Goal: Find specific page/section: Find specific page/section

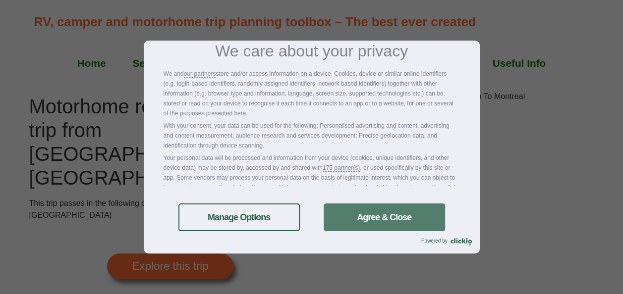
click at [386, 221] on link "Agree & Close" at bounding box center [383, 218] width 121 height 28
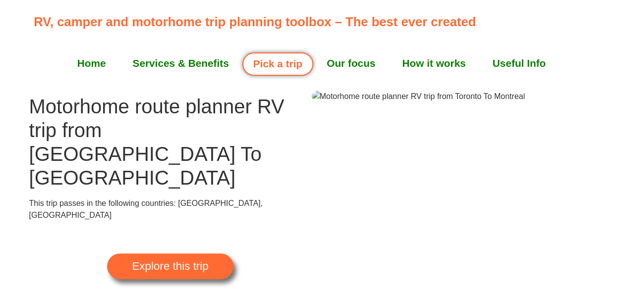
click at [166, 261] on span "Explore this trip" at bounding box center [170, 266] width 76 height 11
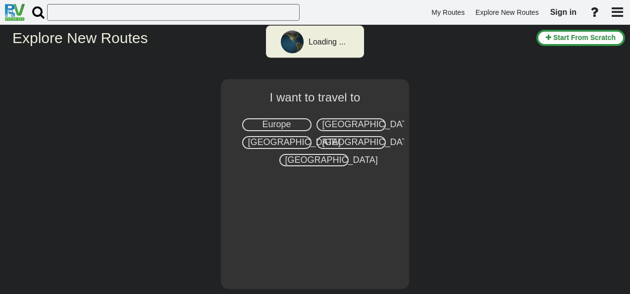
select select "number:8"
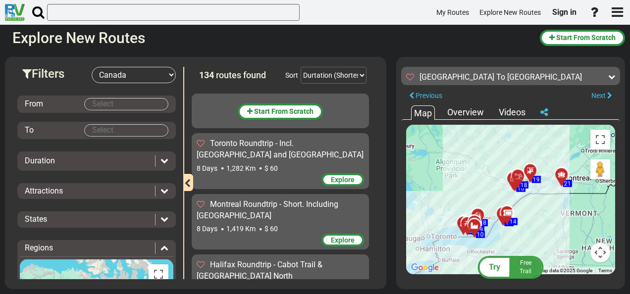
scroll to position [227, 0]
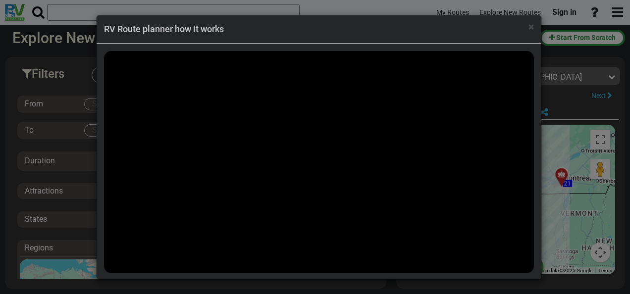
click at [525, 29] on h4 "RV Route planner how it works" at bounding box center [319, 29] width 430 height 13
click at [529, 25] on span "×" at bounding box center [531, 27] width 5 height 12
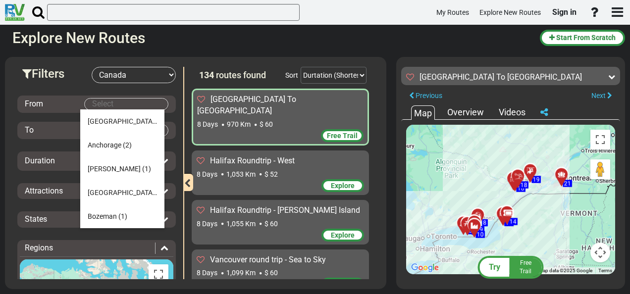
click at [117, 99] on body "My Routes Explore New Routes Sign in ×" at bounding box center [315, 147] width 630 height 294
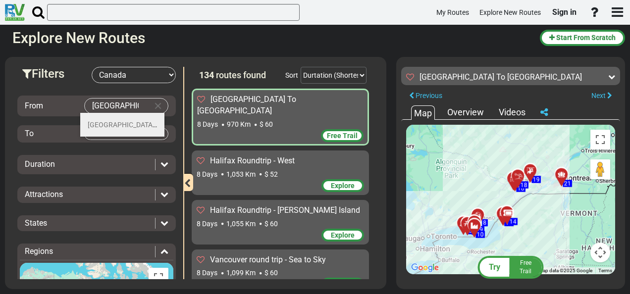
click at [108, 128] on span "Toronto" at bounding box center [122, 125] width 69 height 8
type input "Toronto"
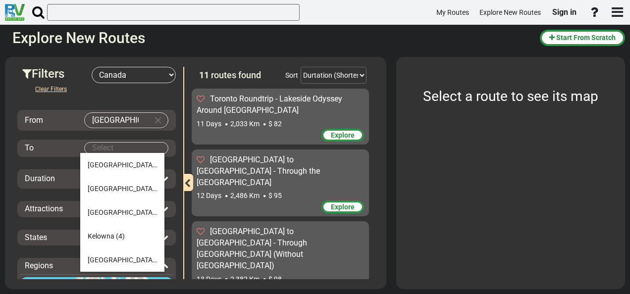
click at [105, 142] on body "My Routes Explore New Routes Sign in ×" at bounding box center [315, 147] width 630 height 294
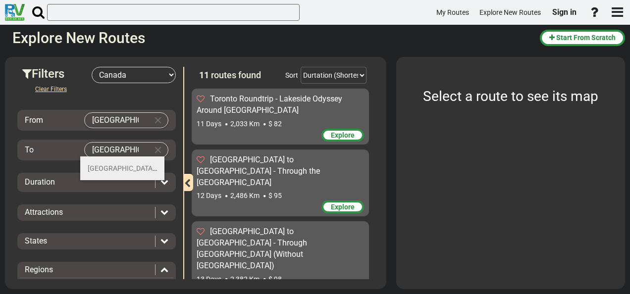
click at [106, 174] on li "Toronto (12)" at bounding box center [122, 169] width 84 height 24
type input "Toronto"
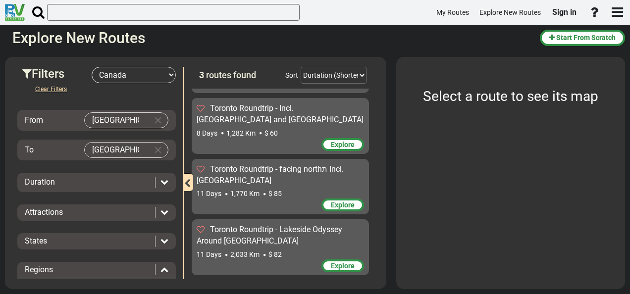
click at [164, 177] on div "Duration" at bounding box center [97, 182] width 154 height 11
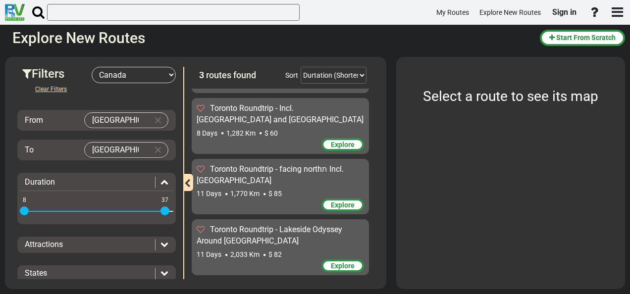
click at [164, 177] on div "Duration" at bounding box center [97, 182] width 154 height 11
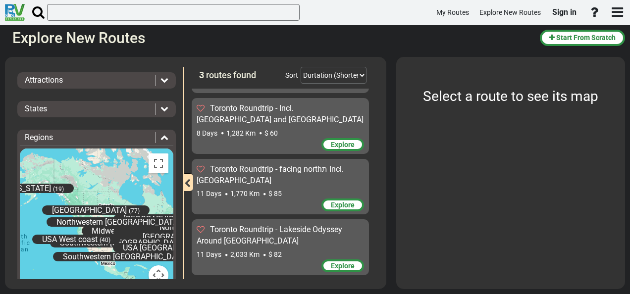
scroll to position [133, 0]
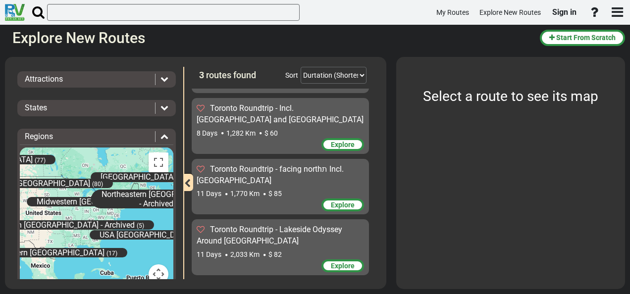
drag, startPoint x: 119, startPoint y: 226, endPoint x: 103, endPoint y: 217, distance: 18.8
click at [103, 217] on div "Alaska (19) East Canada (86) Midwestern USA (62) Northeastern USA - Archived (8…" at bounding box center [97, 222] width 154 height 149
